Goal: Information Seeking & Learning: Learn about a topic

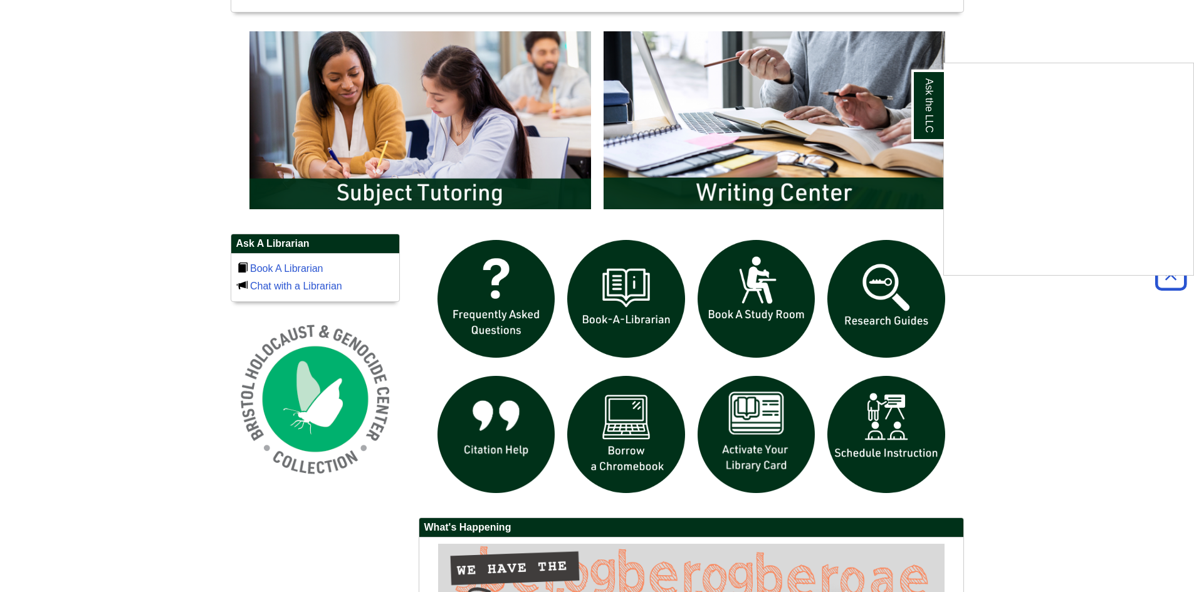
scroll to position [689, 0]
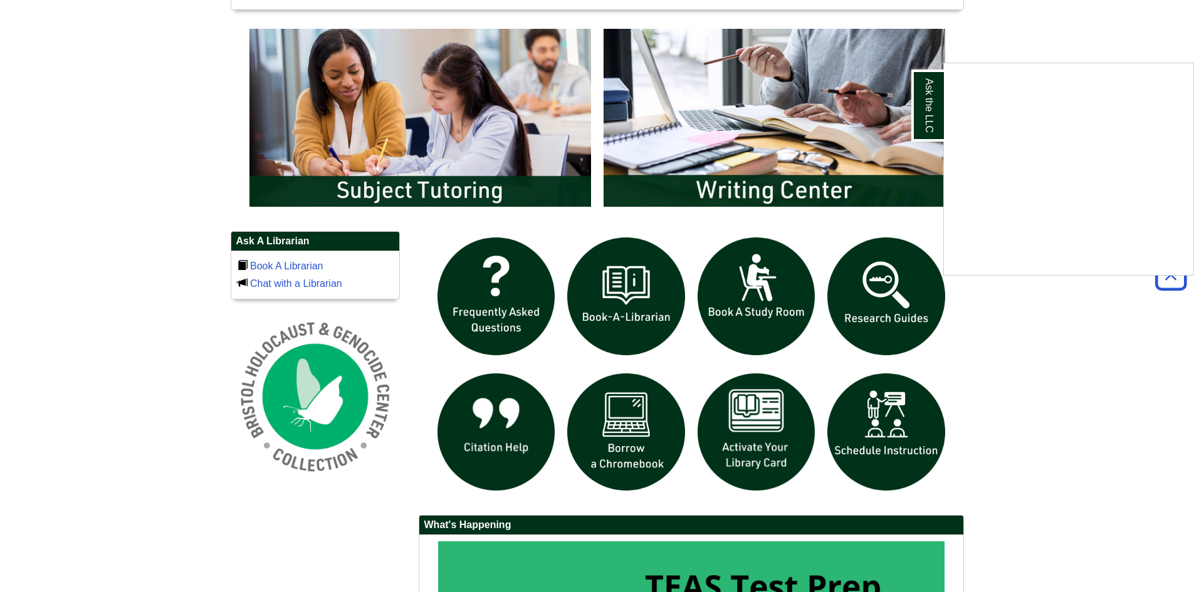
click at [605, 404] on div "Ask the LLC" at bounding box center [597, 296] width 1194 height 592
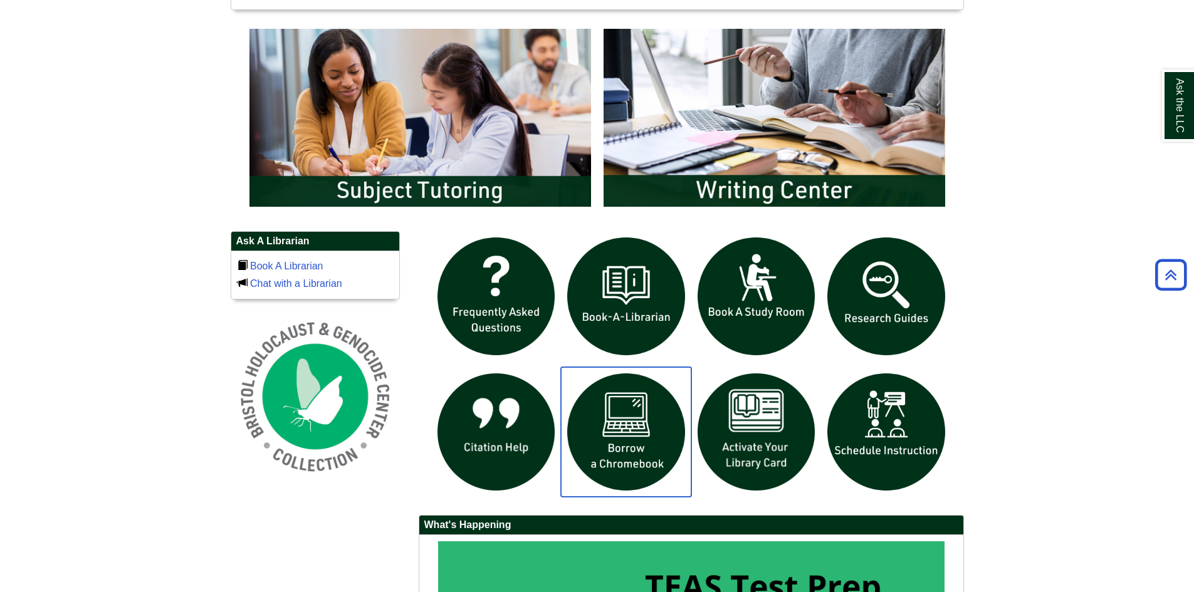
click at [605, 404] on img "slideshow" at bounding box center [626, 432] width 130 height 130
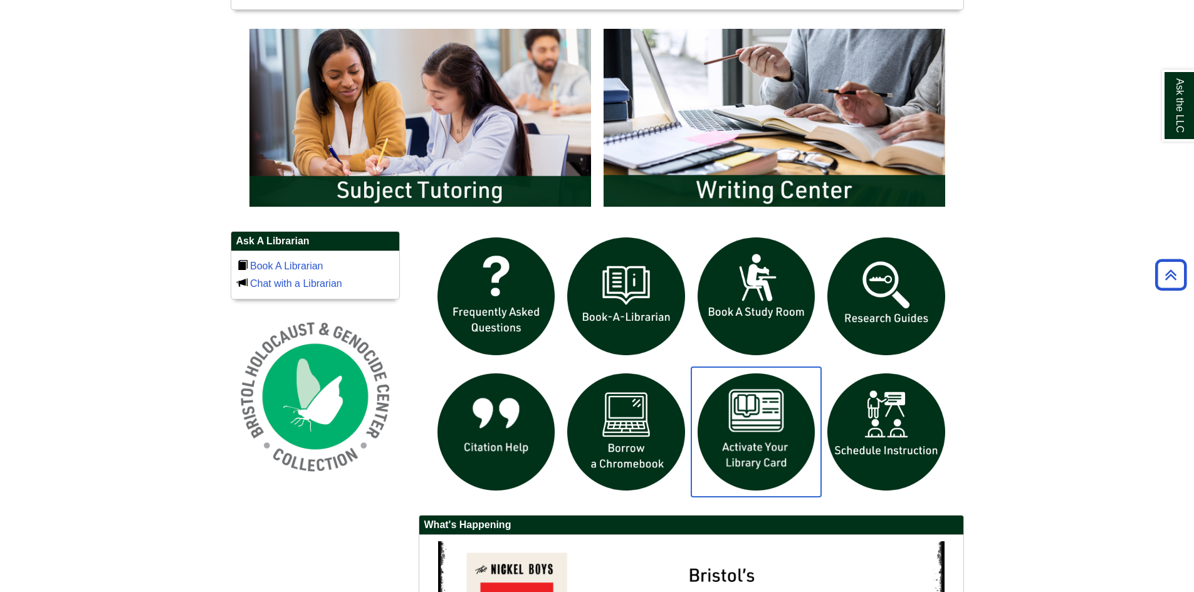
click at [749, 451] on img "slideshow" at bounding box center [756, 432] width 130 height 130
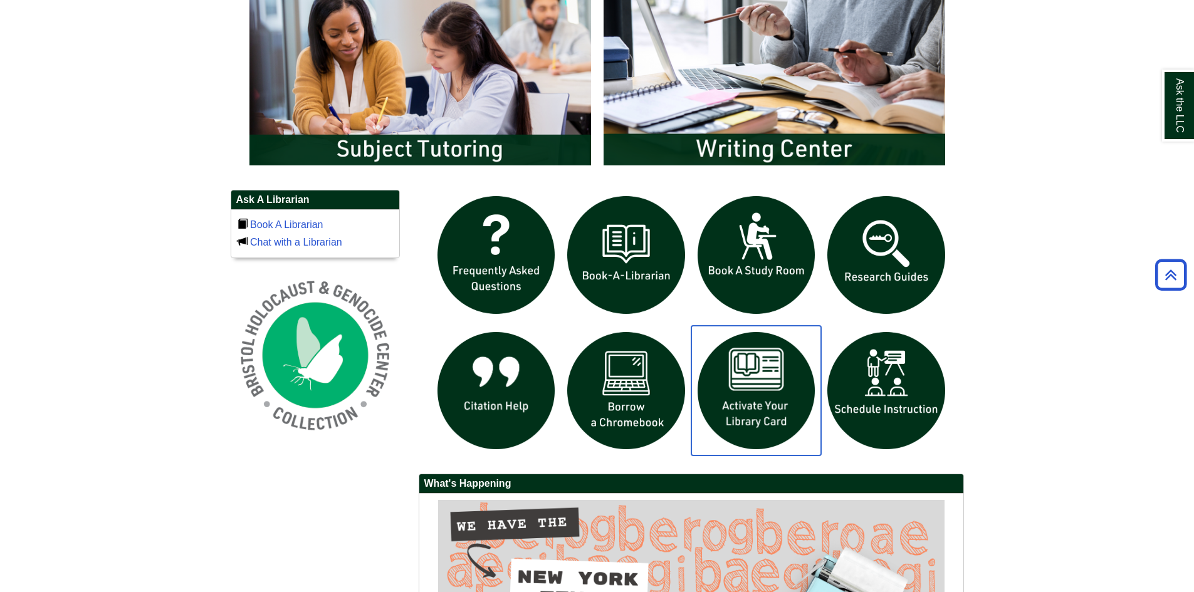
scroll to position [752, 0]
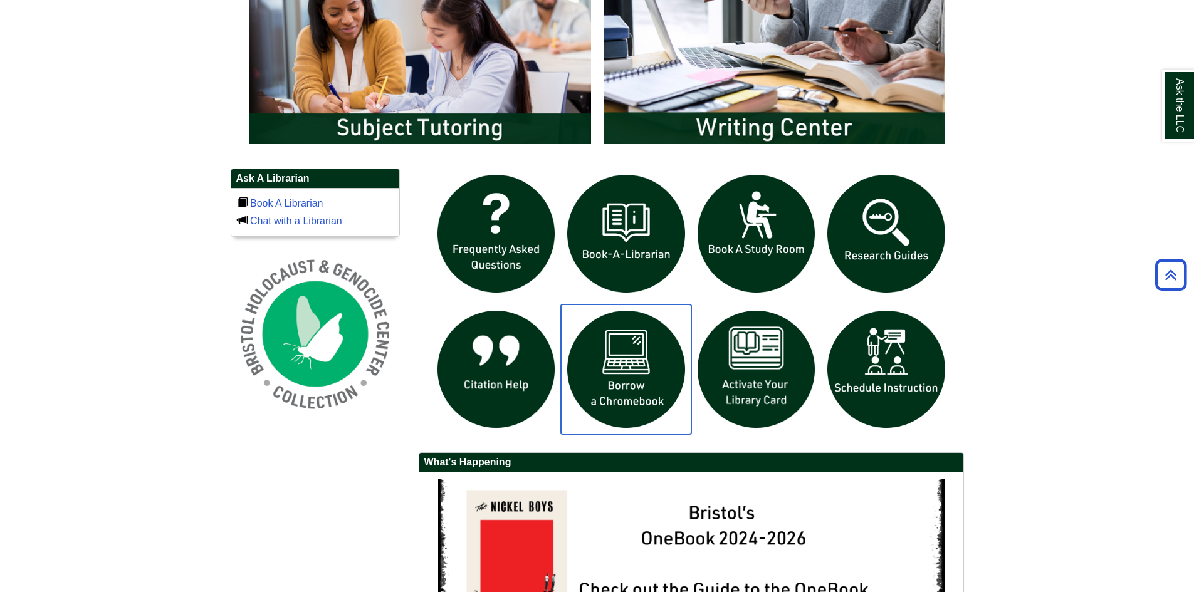
click at [633, 363] on img "slideshow" at bounding box center [626, 370] width 130 height 130
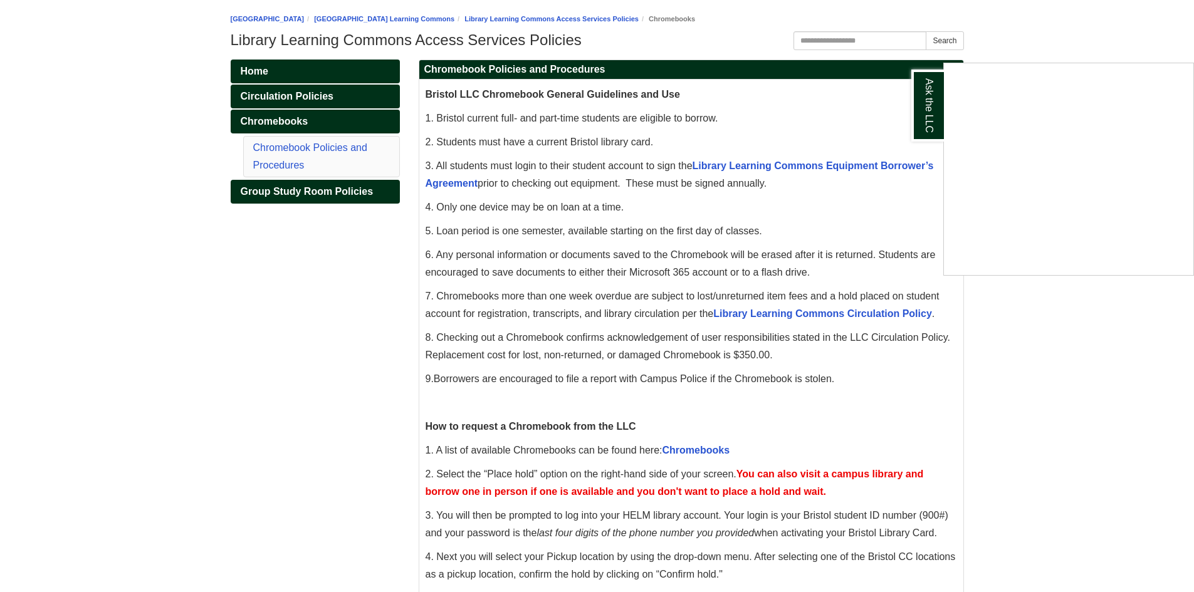
scroll to position [191, 0]
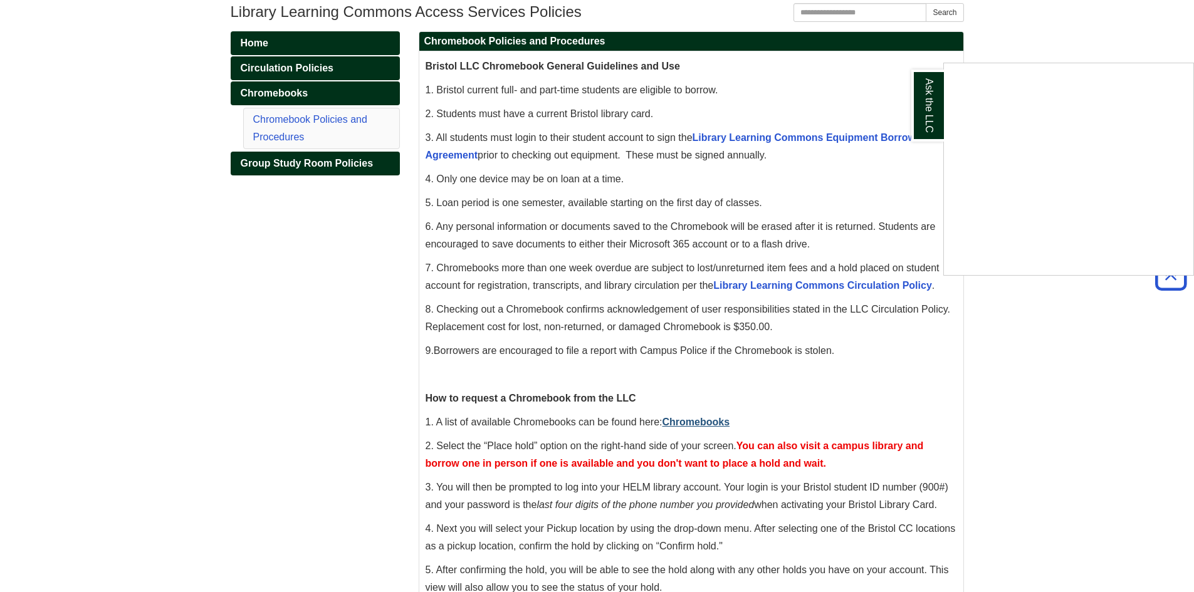
click at [702, 419] on div "Ask the LLC" at bounding box center [597, 296] width 1194 height 592
click at [703, 422] on link "Chromebooks" at bounding box center [696, 422] width 68 height 11
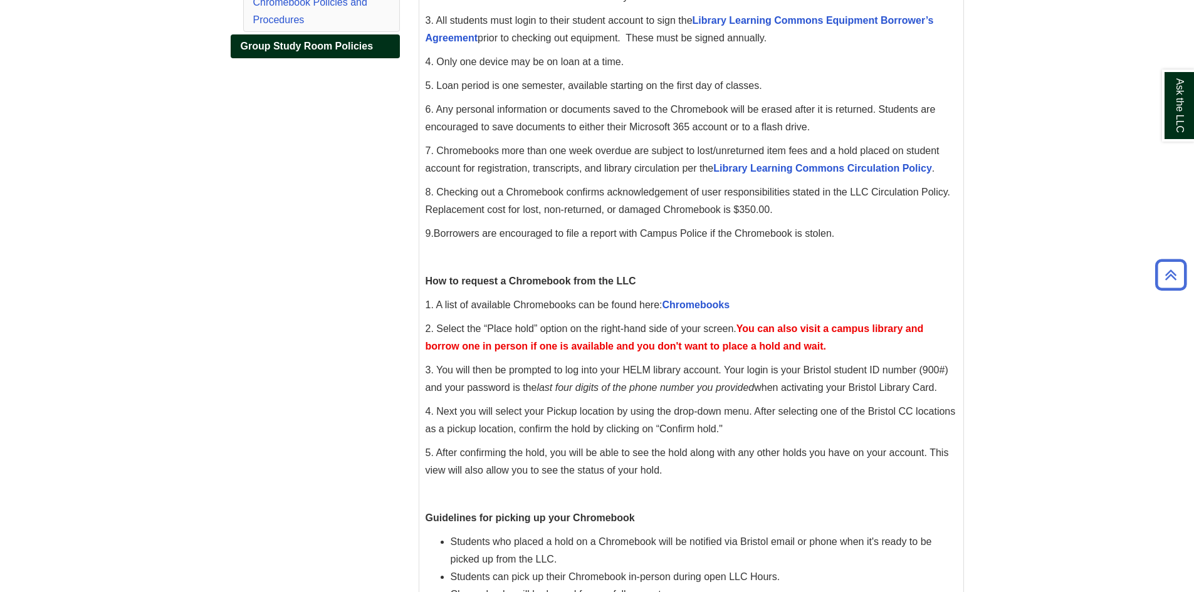
scroll to position [313, 0]
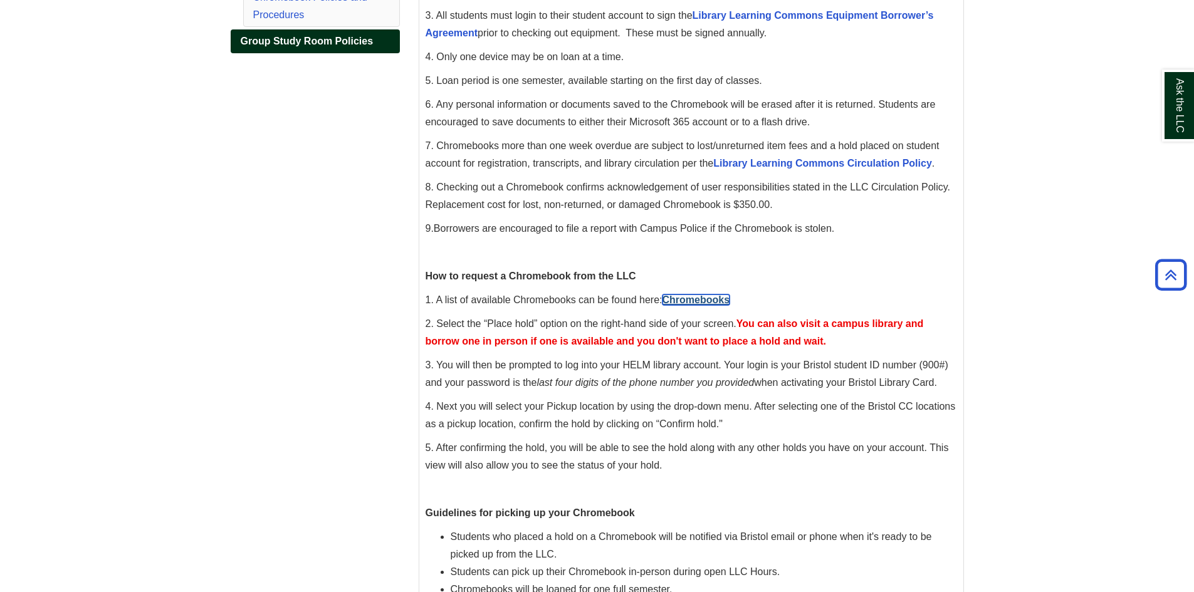
click at [714, 298] on body "Skip to Main Content Toggle navigation Home Access Services Access Services Pol…" at bounding box center [597, 266] width 1194 height 1159
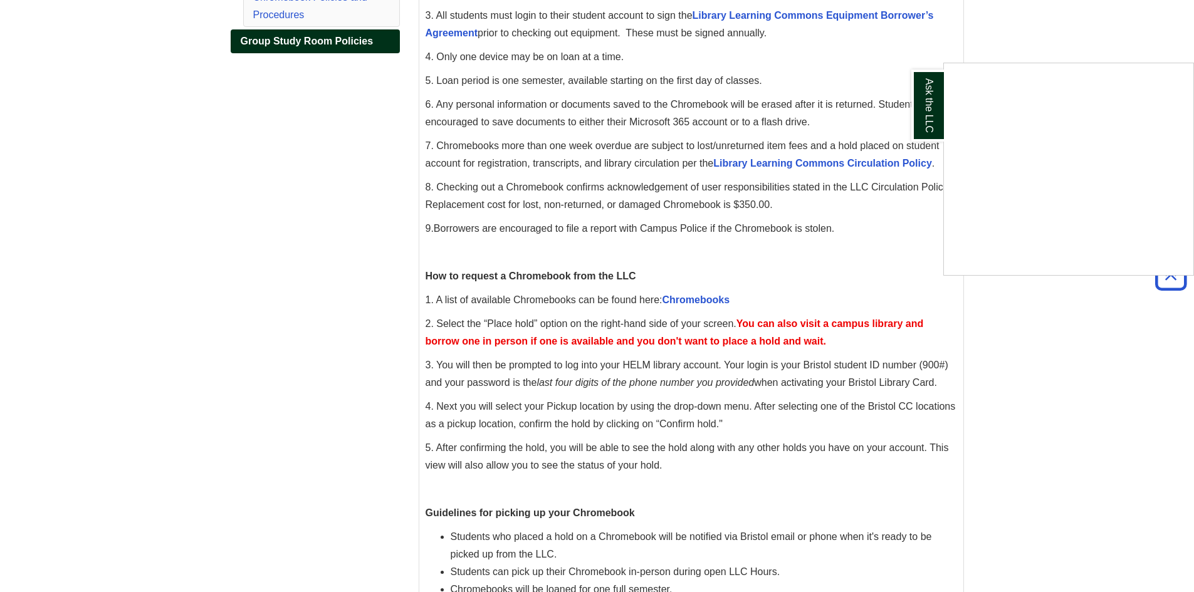
click at [711, 298] on div "Ask the LLC" at bounding box center [597, 296] width 1194 height 592
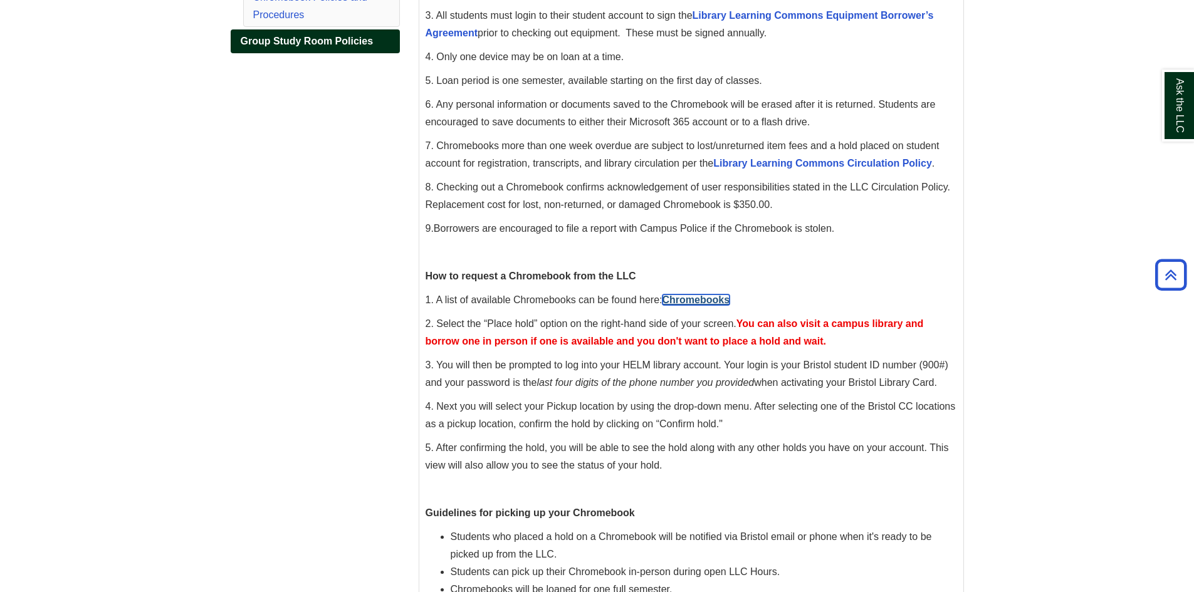
click at [710, 298] on link "Chromebooks" at bounding box center [696, 300] width 68 height 11
